Goal: Information Seeking & Learning: Learn about a topic

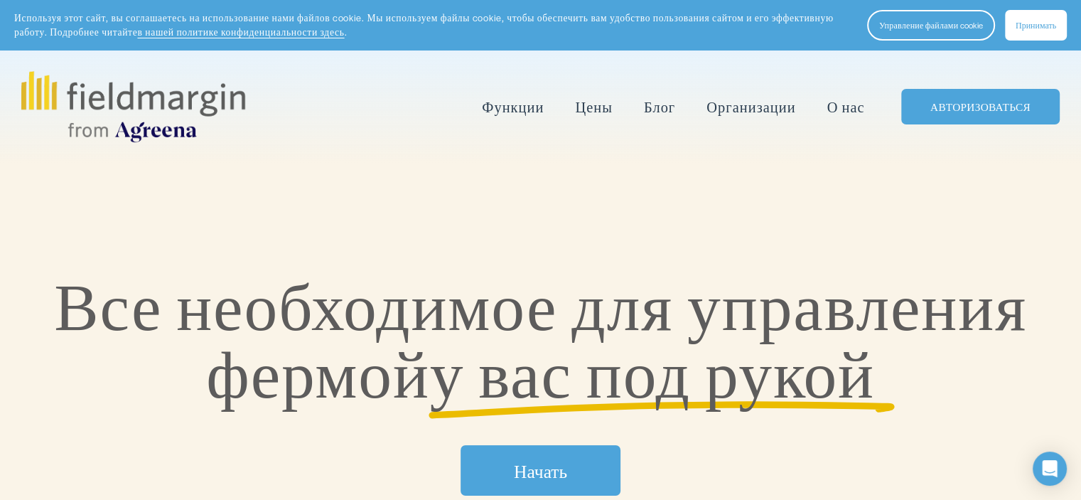
click at [585, 108] on font "Цены" at bounding box center [593, 107] width 37 height 20
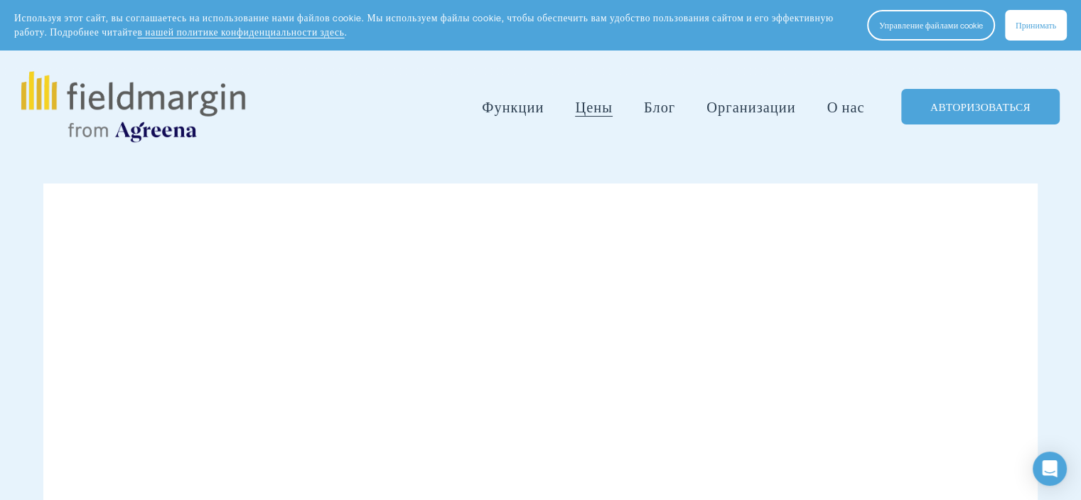
scroll to position [71, 0]
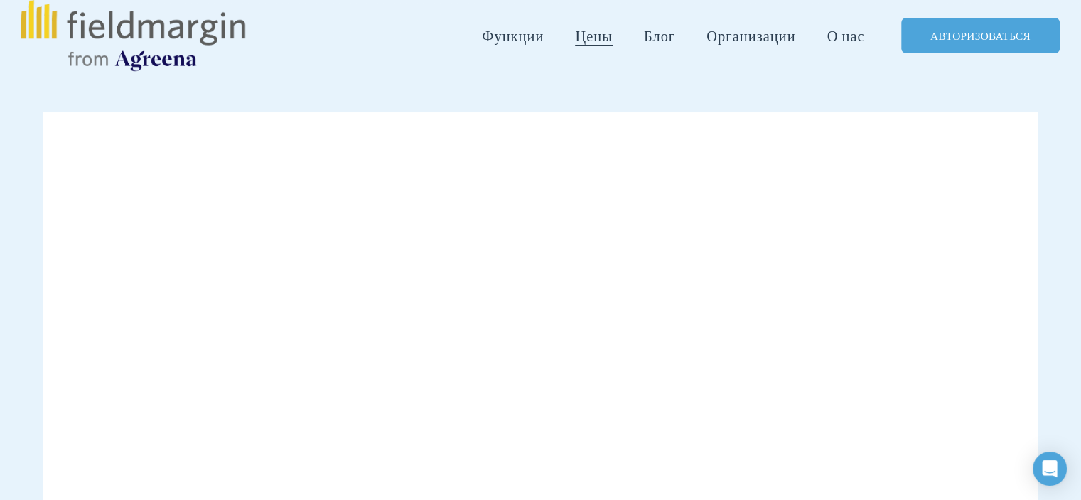
click at [515, 44] on span "Функции" at bounding box center [513, 36] width 62 height 21
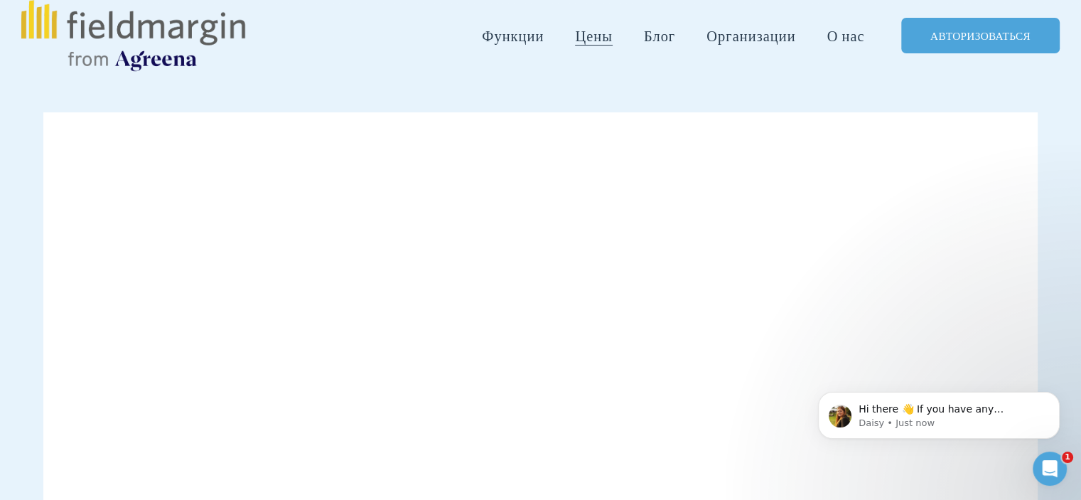
scroll to position [0, 0]
click at [0, 0] on font "Картографирование" at bounding box center [0, 0] width 0 height 0
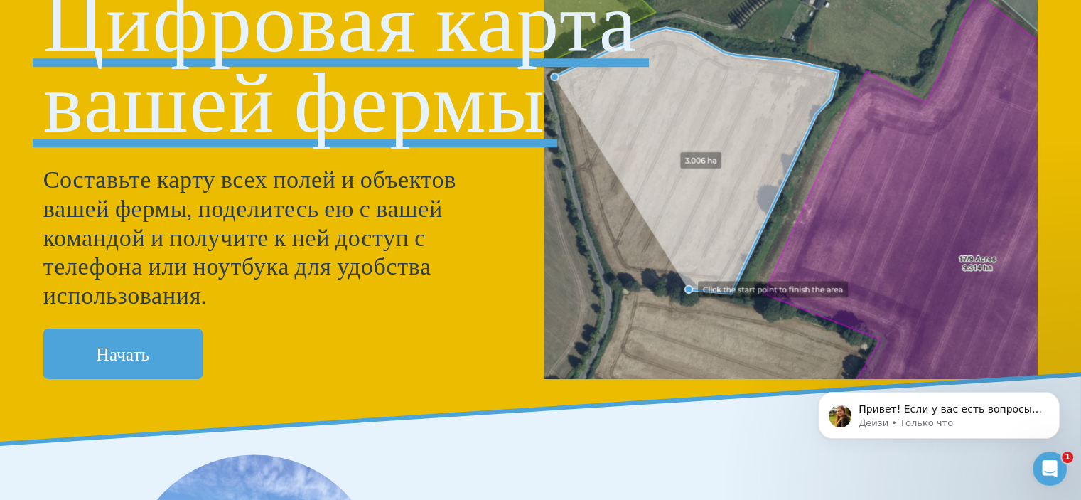
scroll to position [426, 0]
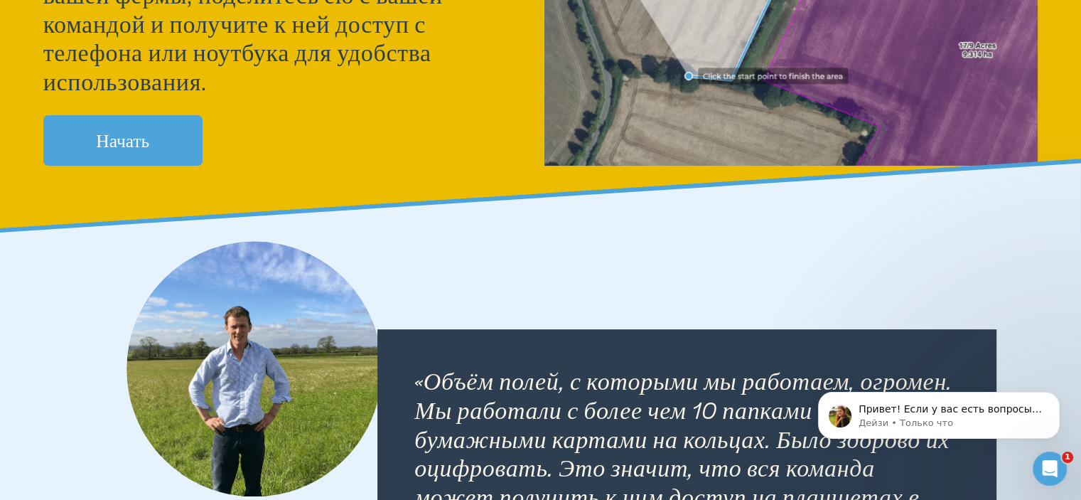
click at [136, 154] on link "Начать" at bounding box center [122, 140] width 159 height 50
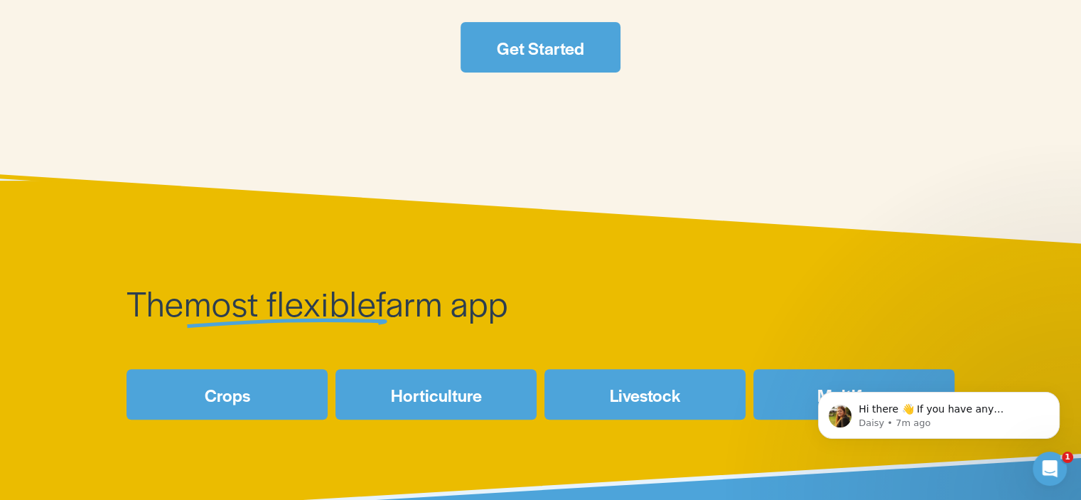
scroll to position [569, 0]
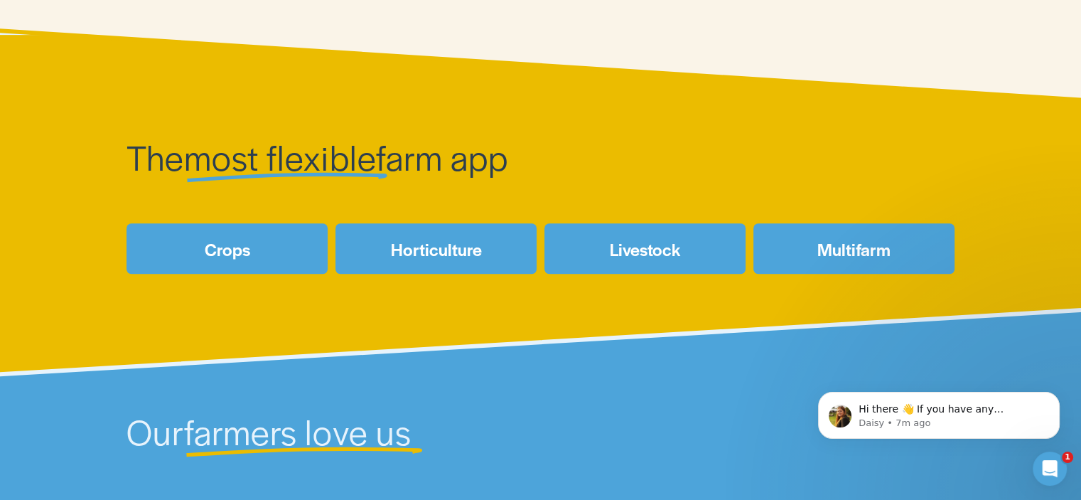
click at [268, 245] on link "Crops" at bounding box center [227, 248] width 201 height 50
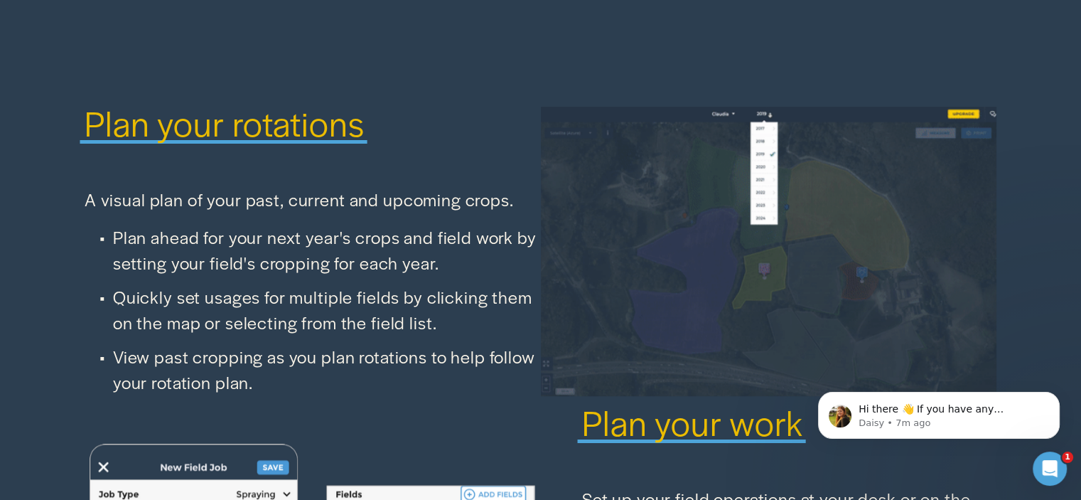
scroll to position [995, 0]
